Goal: Information Seeking & Learning: Check status

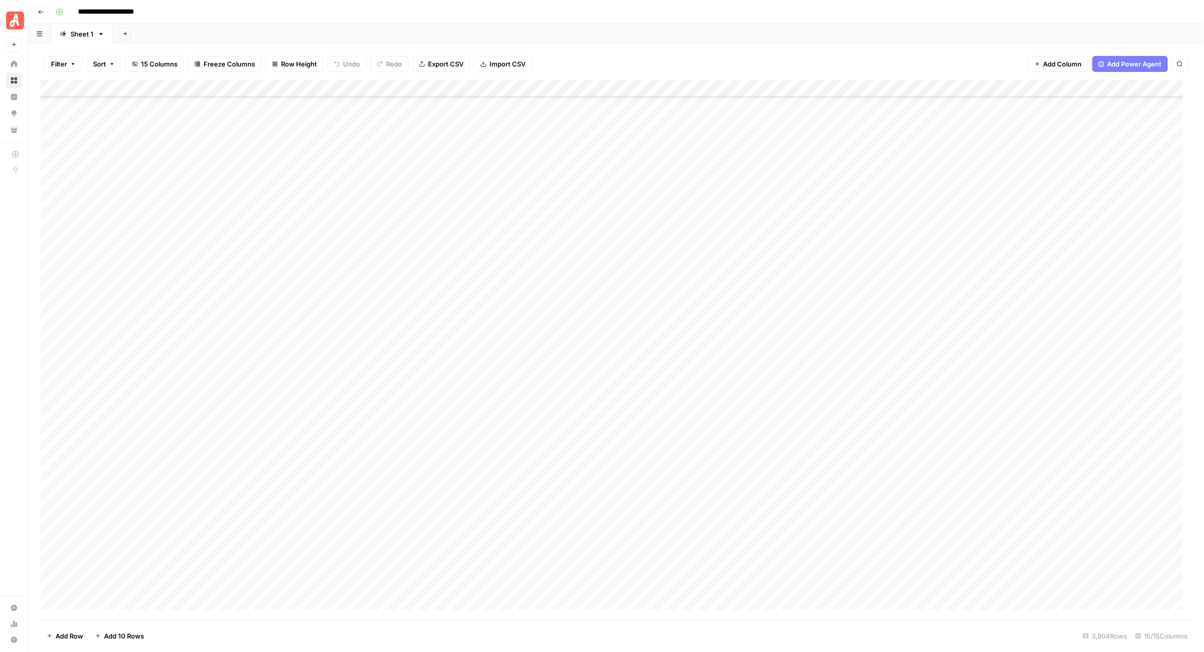
scroll to position [65862, 0]
